Goal: Task Accomplishment & Management: Use online tool/utility

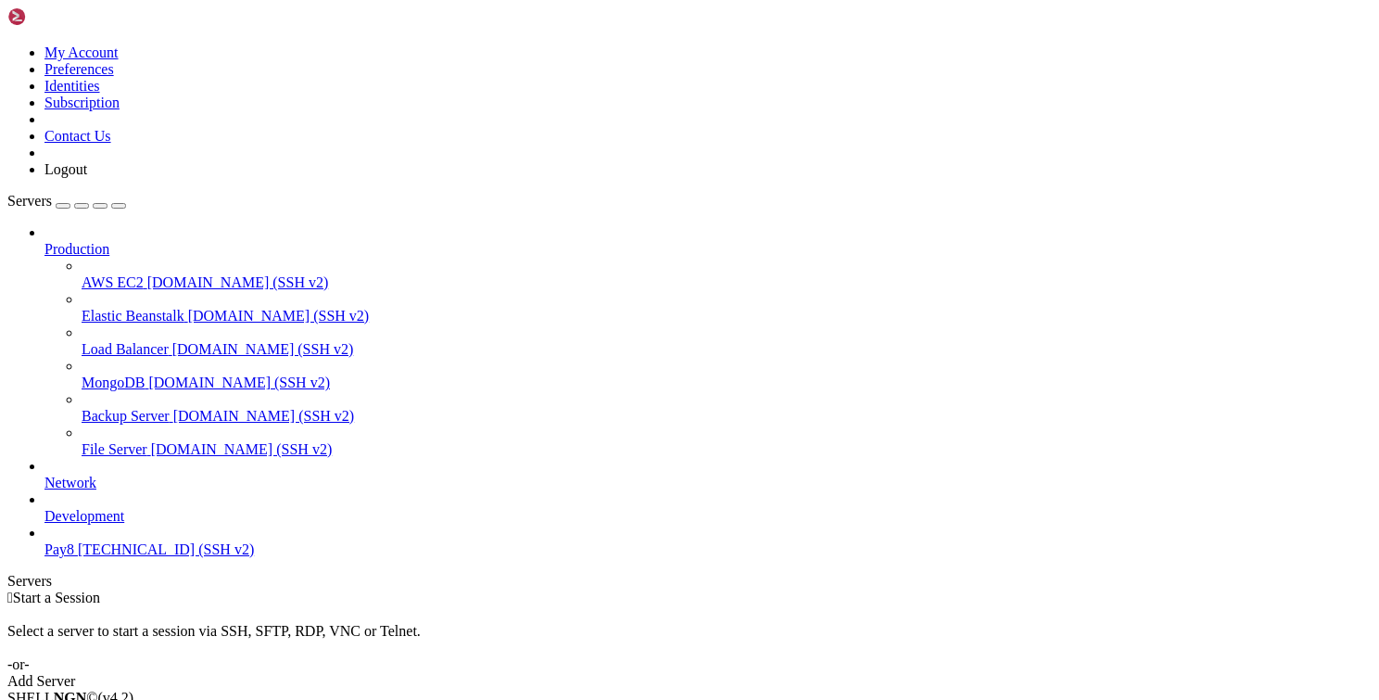
drag, startPoint x: 1239, startPoint y: 386, endPoint x: 455, endPoint y: 23, distance: 863.9
click at [1238, 590] on div " Start a Session Select a server to start a session via SSH, SFTP, RDP, VNC or…" at bounding box center [689, 640] width 1365 height 100
click at [111, 557] on span "107.161.168.31 (SSH v2)" at bounding box center [166, 549] width 176 height 16
click at [155, 557] on span "107.161.168.31 (SSH v2)" at bounding box center [166, 549] width 176 height 16
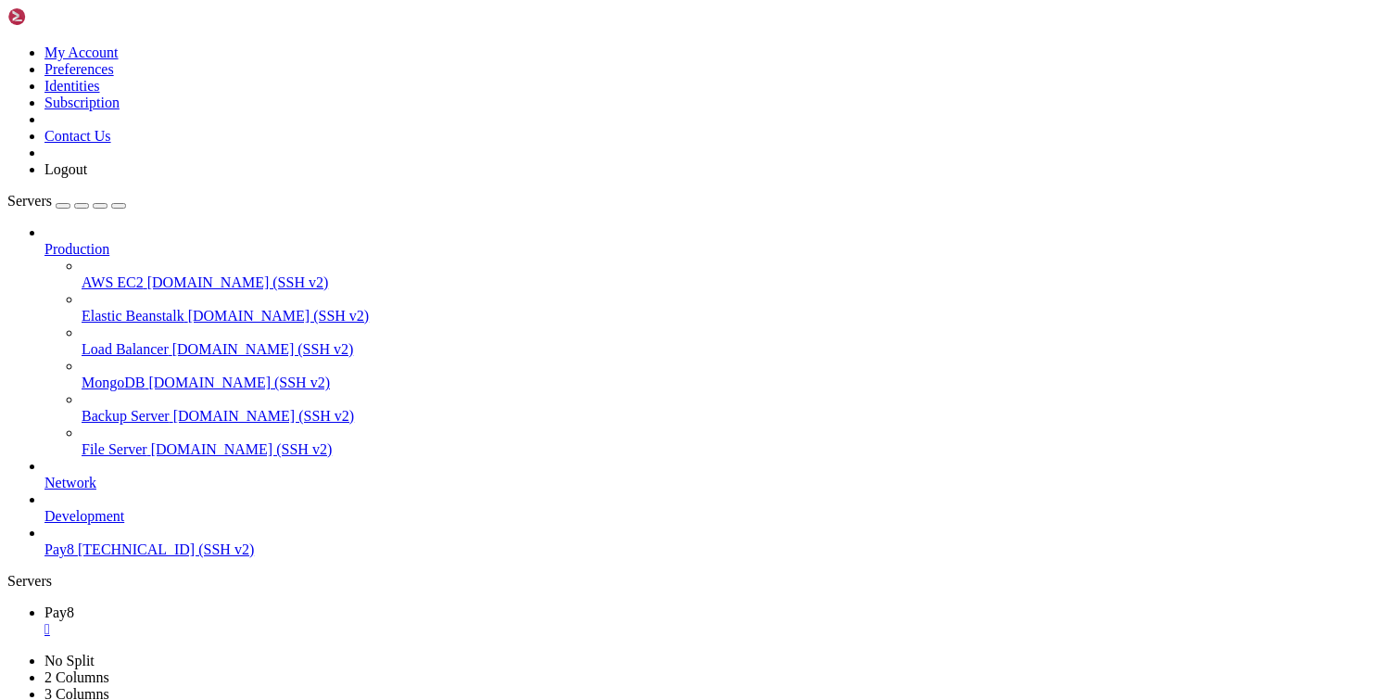
click at [161, 558] on div "Production AWS EC2 demo.shellngn.com (SSH v2) Elastic Beanstalk demo.shellngn.c…" at bounding box center [689, 391] width 1365 height 334
click at [144, 274] on span "AWS EC2" at bounding box center [113, 282] width 62 height 16
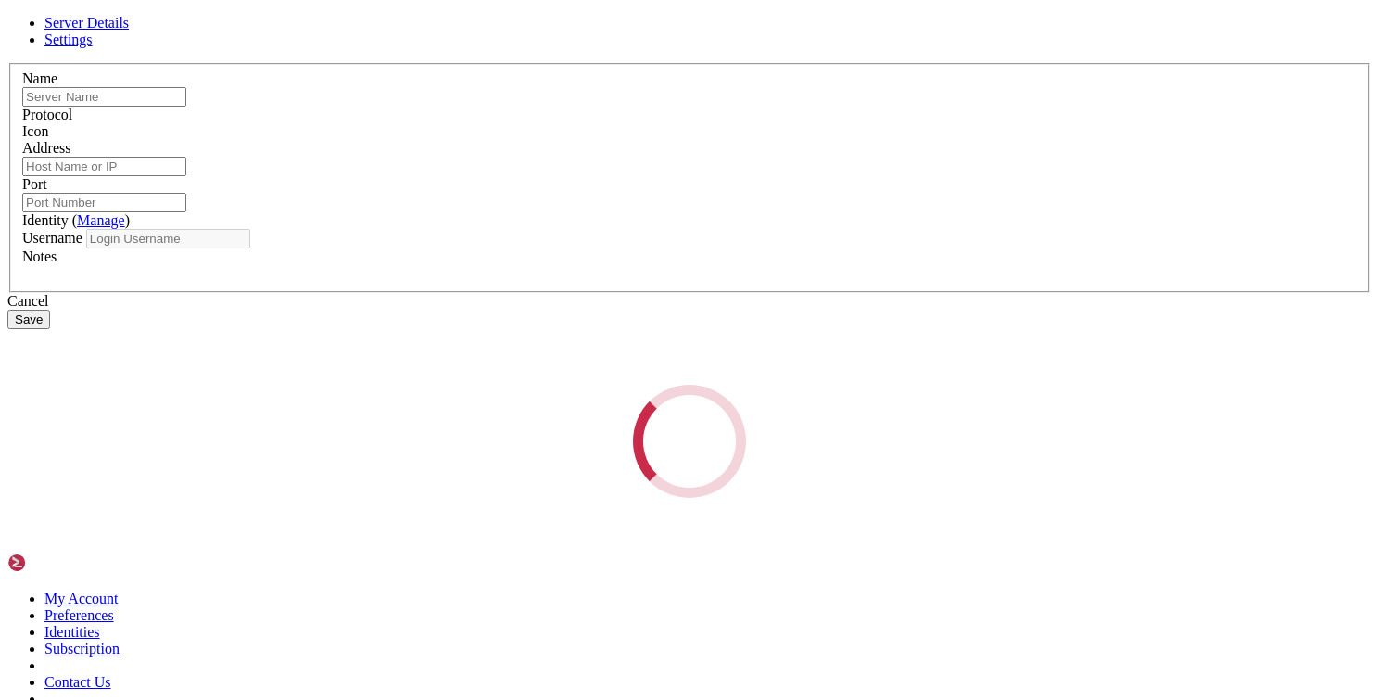
type input "AWS EC2"
type input "demo.shellngn.com"
type input "22"
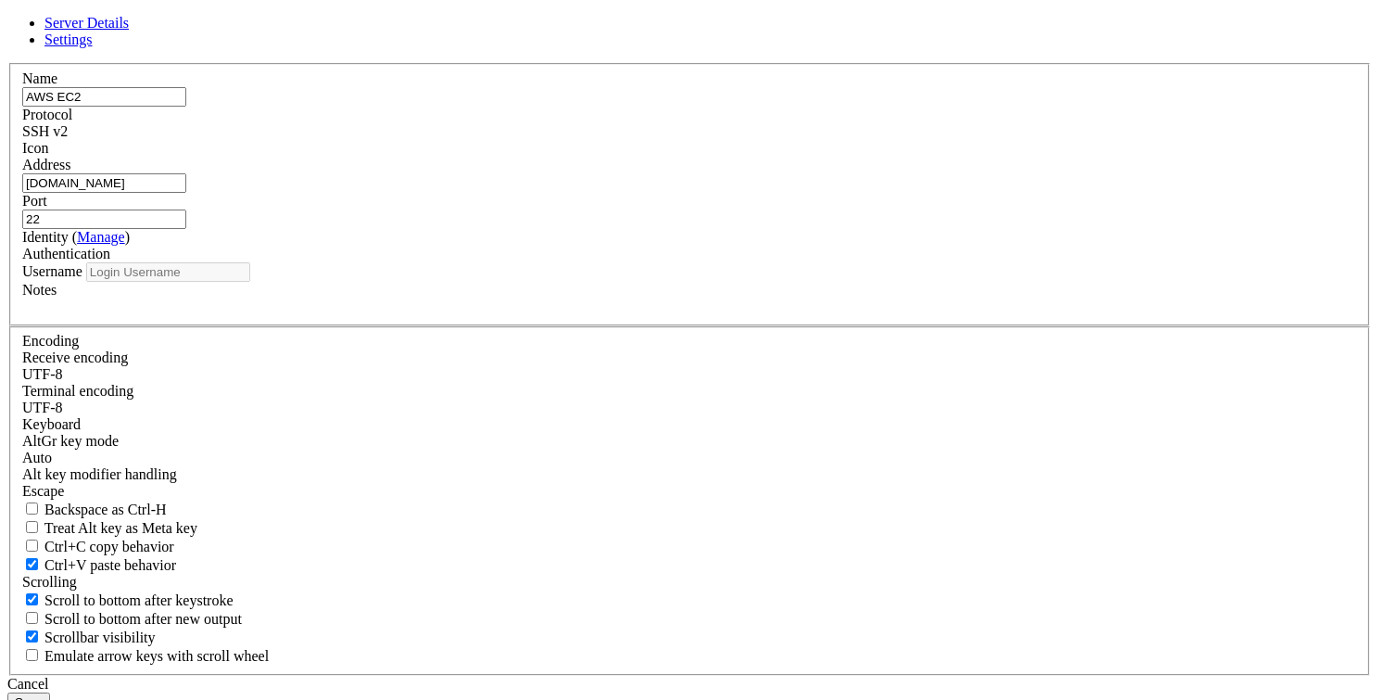
type input "root"
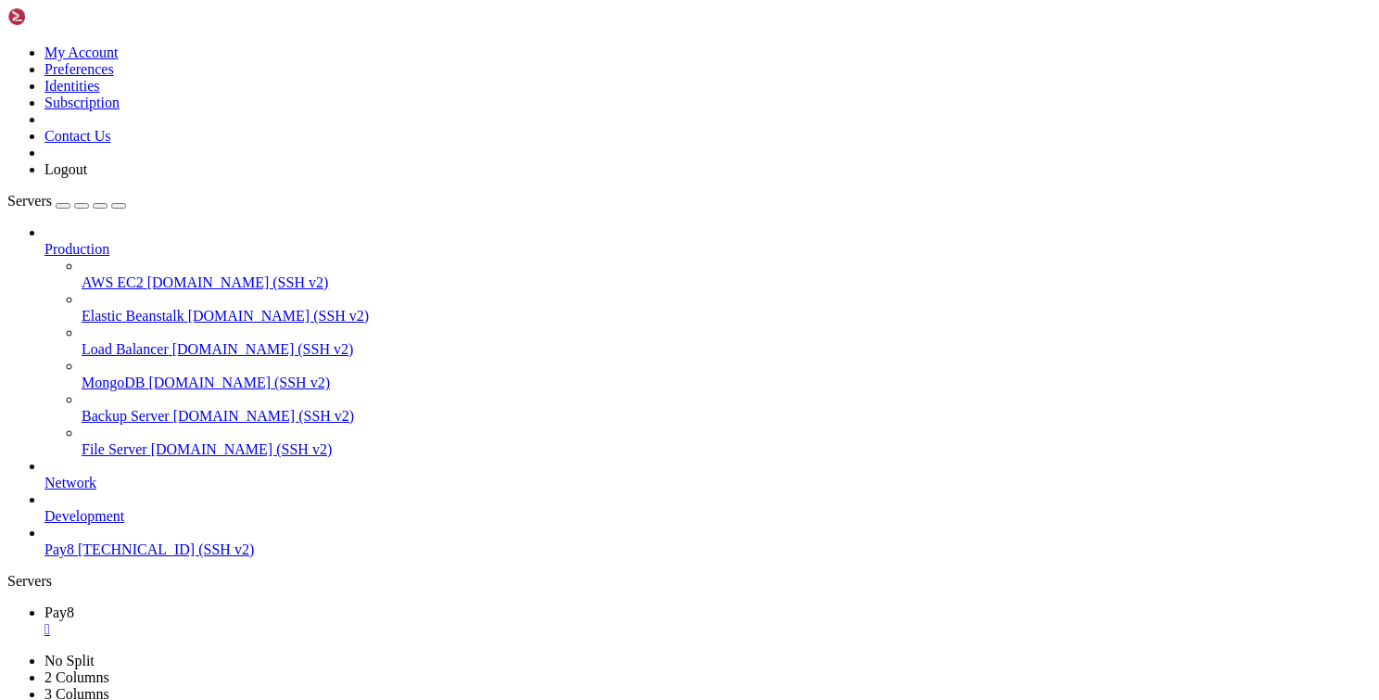
click at [307, 621] on div "" at bounding box center [707, 629] width 1327 height 17
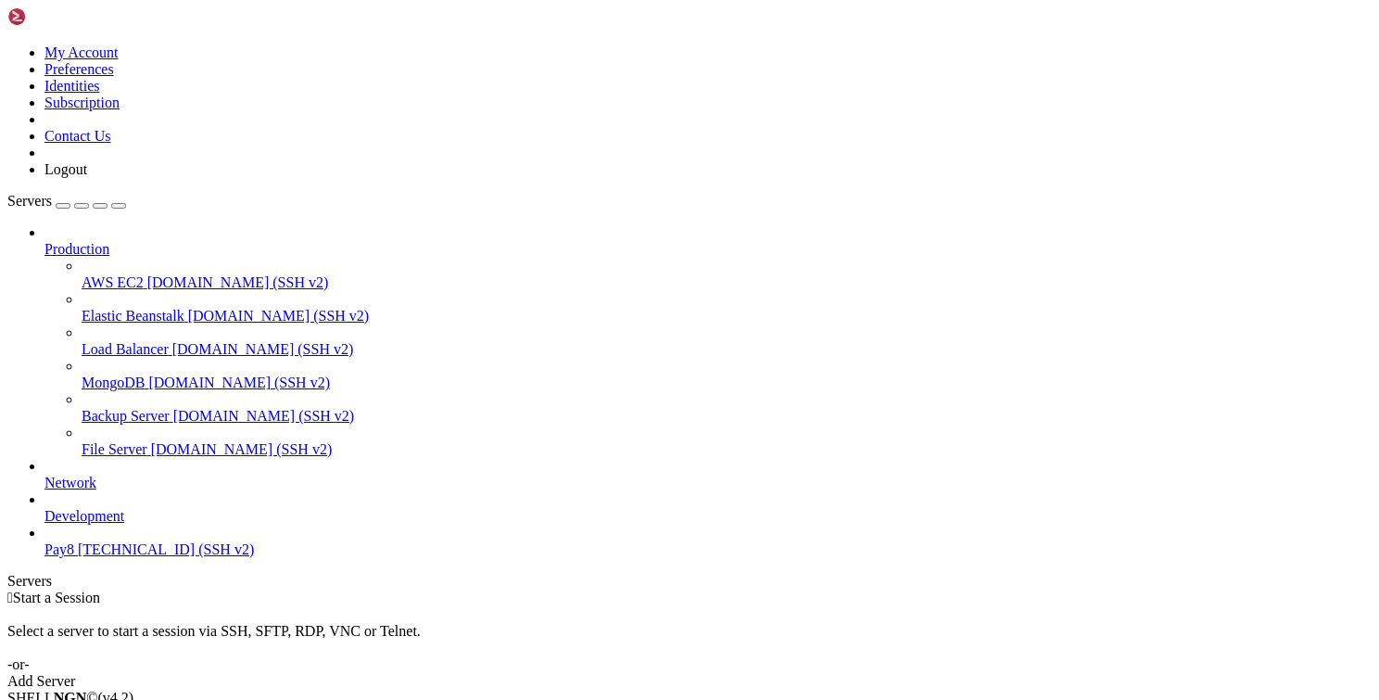
drag, startPoint x: 307, startPoint y: 19, endPoint x: 432, endPoint y: 320, distance: 326.2
click at [432, 590] on div " Start a Session Select a server to start a session via SSH, SFTP, RDP, VNC or…" at bounding box center [689, 640] width 1365 height 100
click at [96, 475] on span "Network" at bounding box center [70, 483] width 52 height 16
click at [44, 475] on icon at bounding box center [44, 475] width 0 height 0
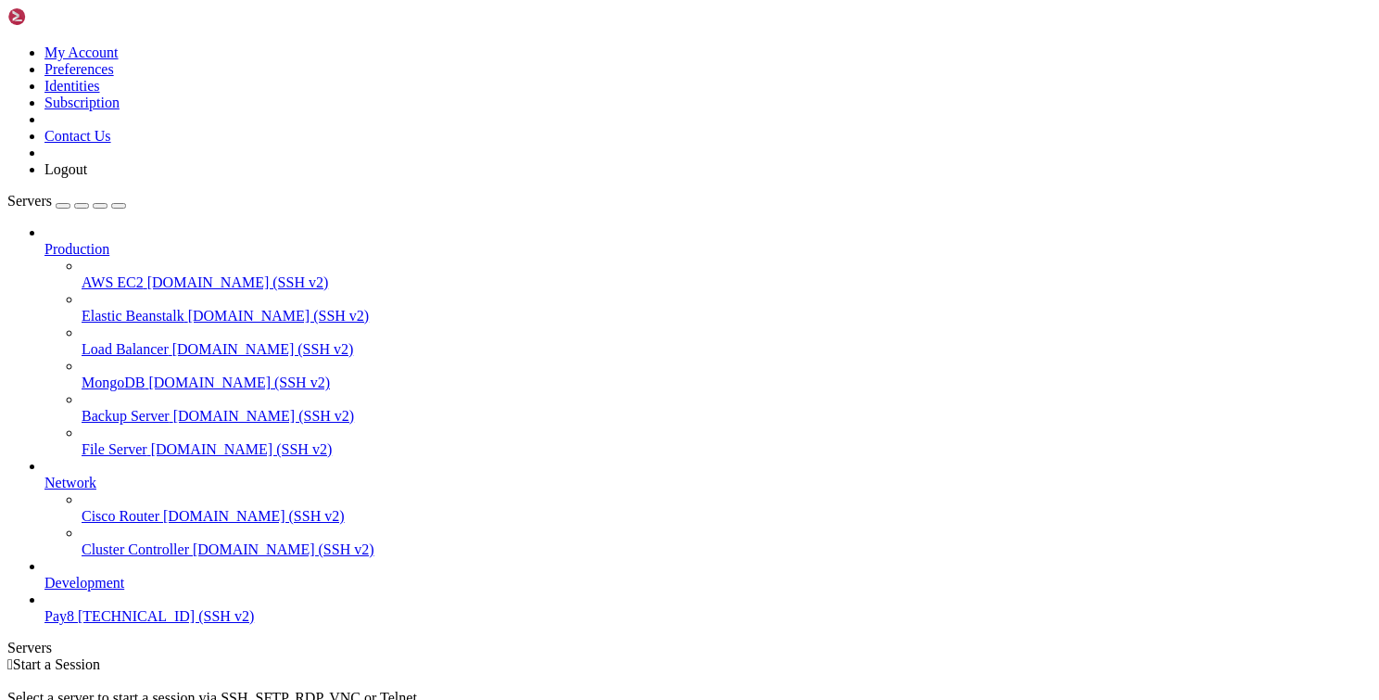
click at [44, 475] on icon at bounding box center [44, 475] width 0 height 0
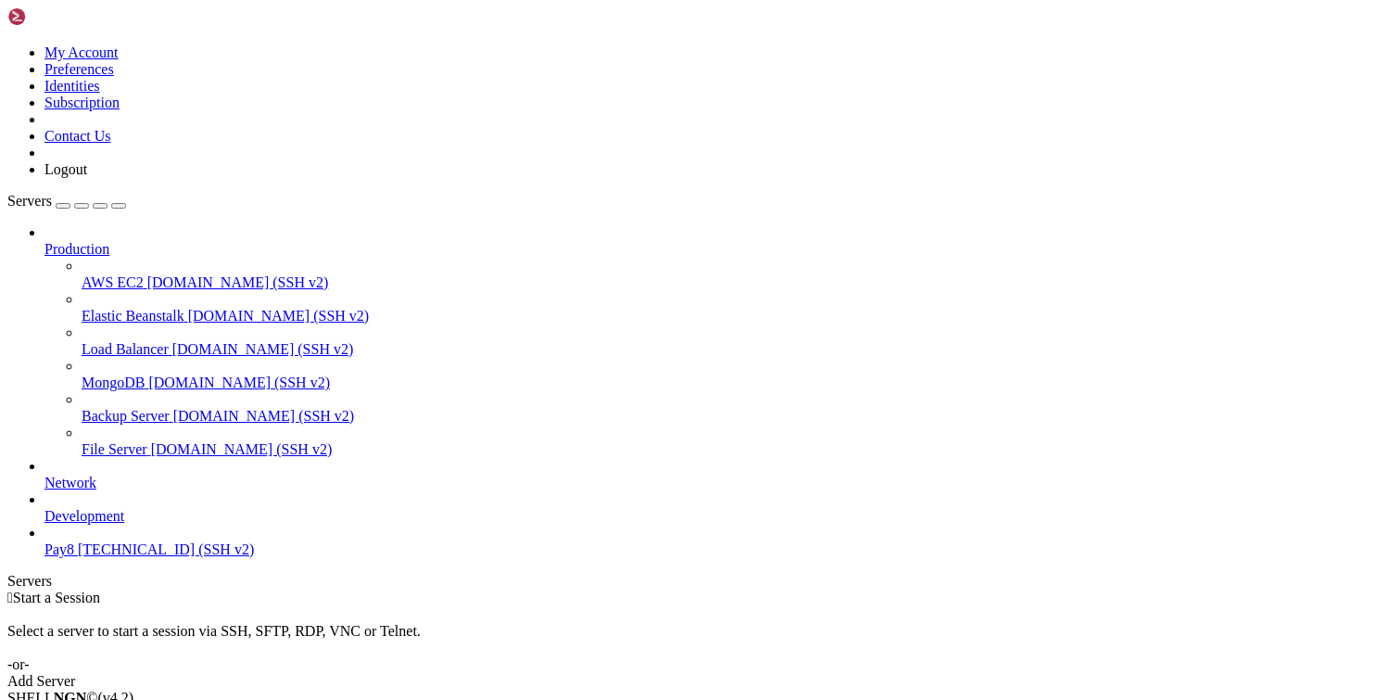
click at [124, 508] on span "Development" at bounding box center [84, 516] width 80 height 16
click at [44, 508] on icon at bounding box center [44, 508] width 0 height 0
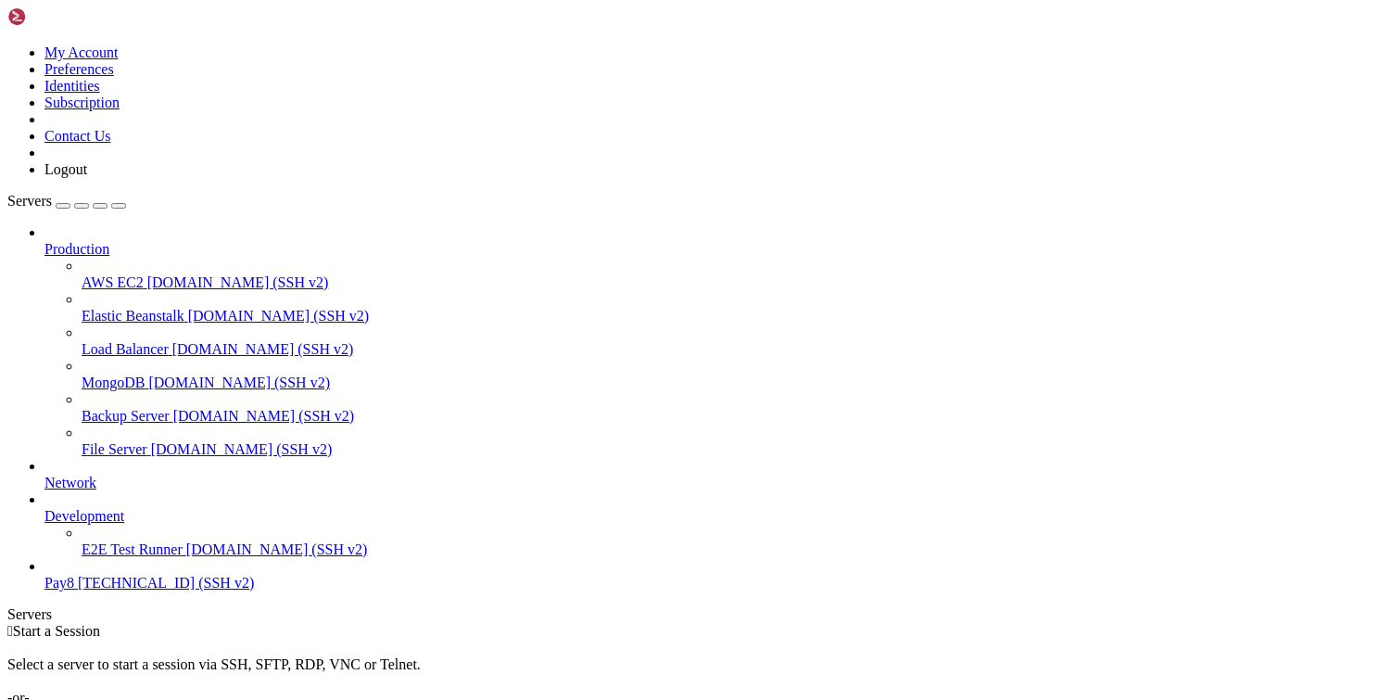
click at [44, 508] on icon at bounding box center [44, 508] width 0 height 0
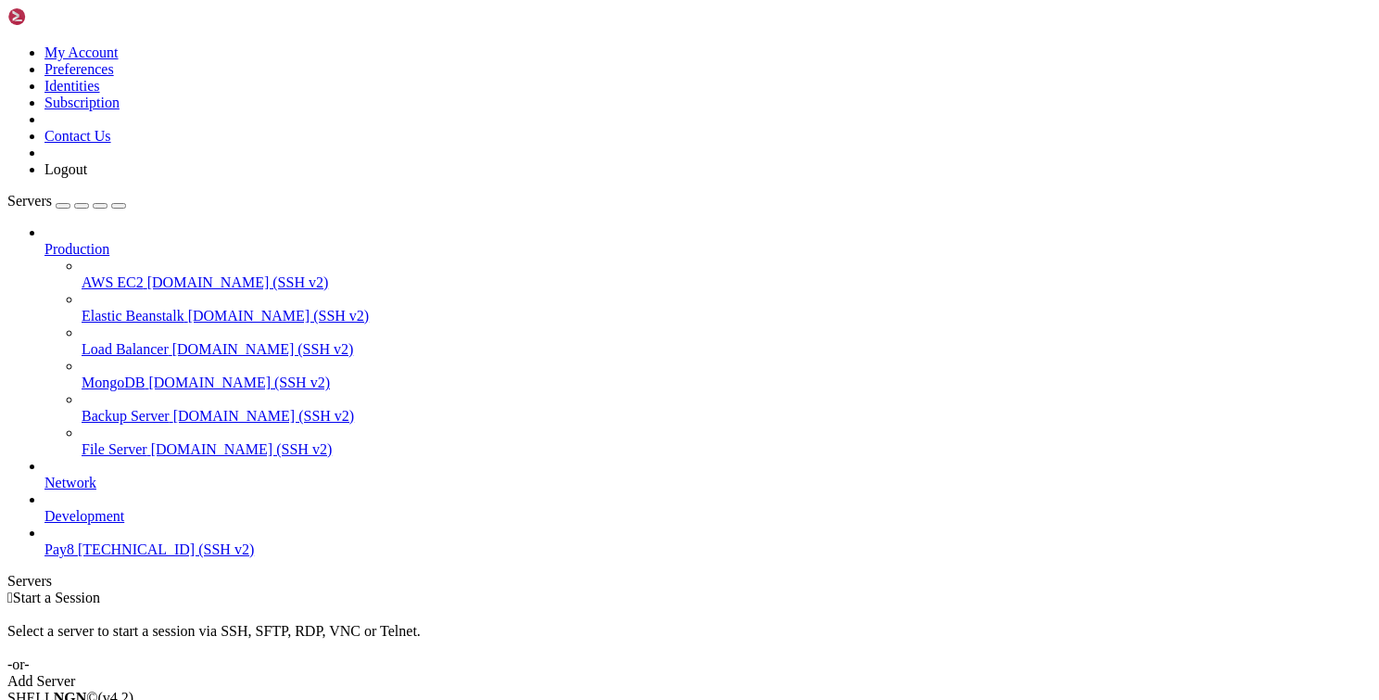
click at [7, 44] on icon at bounding box center [7, 44] width 0 height 0
click at [356, 590] on div " Start a Session Select a server to start a session via SSH, SFTP, RDP, VNC or…" at bounding box center [689, 640] width 1365 height 100
click at [100, 206] on div "button" at bounding box center [100, 206] width 0 height 0
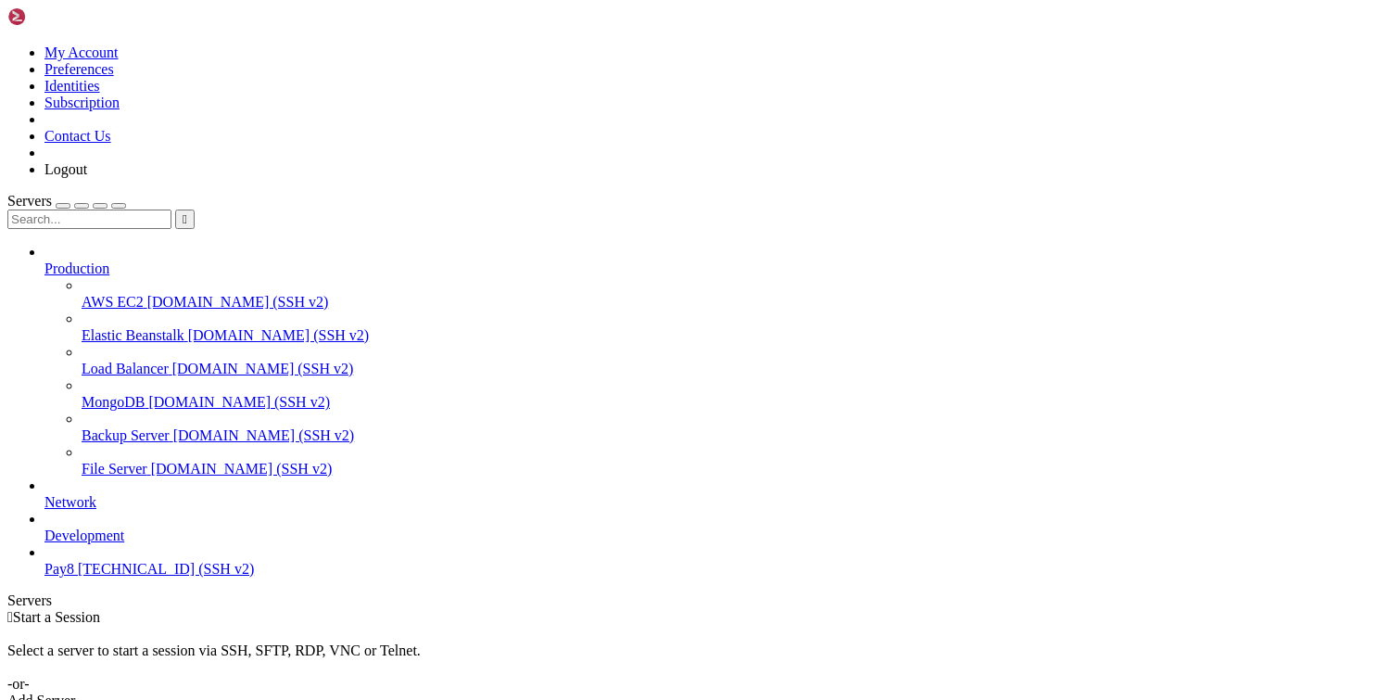
click at [163, 210] on input "text" at bounding box center [89, 219] width 164 height 19
type input "Remote"
click at [74, 577] on span "Pay8" at bounding box center [59, 569] width 30 height 16
click at [104, 577] on span "107.161.168.31 (SSH v2)" at bounding box center [166, 569] width 176 height 16
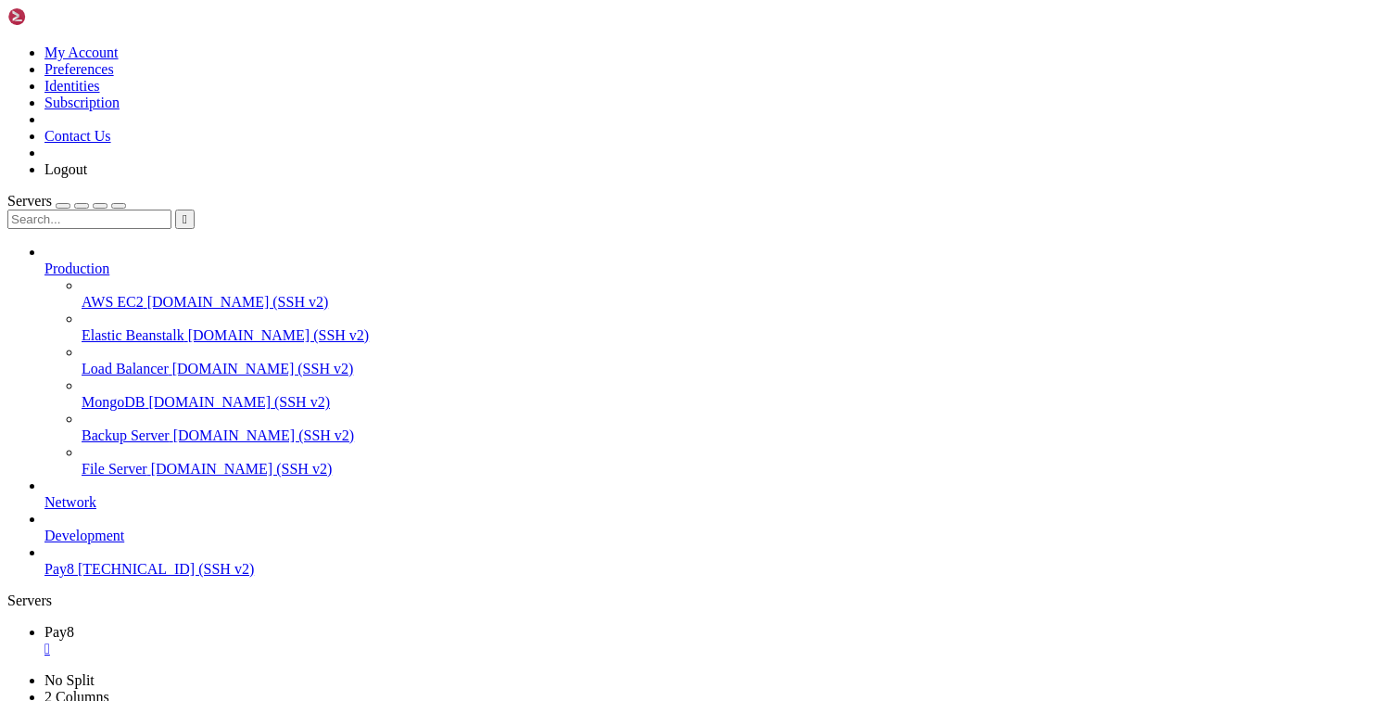
click at [7, 672] on icon at bounding box center [7, 672] width 0 height 0
click at [109, 689] on link "2 Columns" at bounding box center [76, 697] width 65 height 16
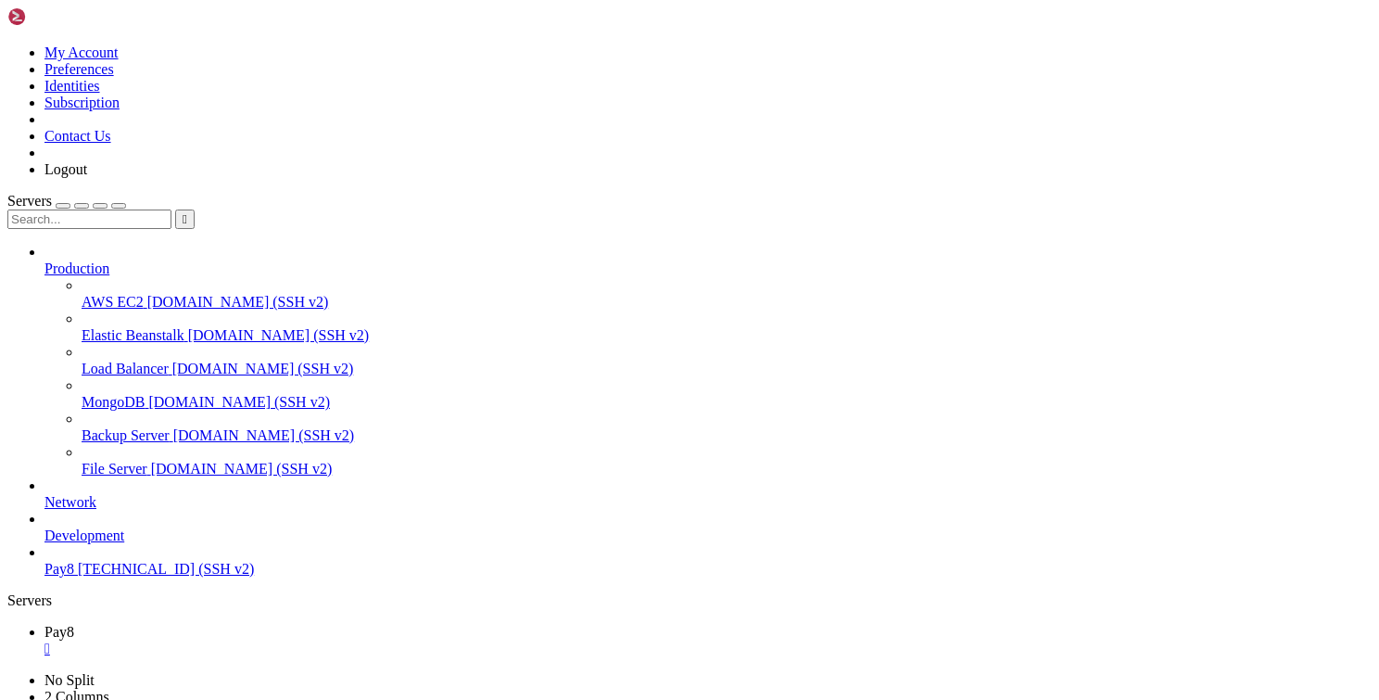
scroll to position [0, 0]
click at [7, 672] on icon at bounding box center [7, 672] width 0 height 0
click at [95, 672] on link "No Split" at bounding box center [69, 680] width 50 height 16
